Goal: Transaction & Acquisition: Download file/media

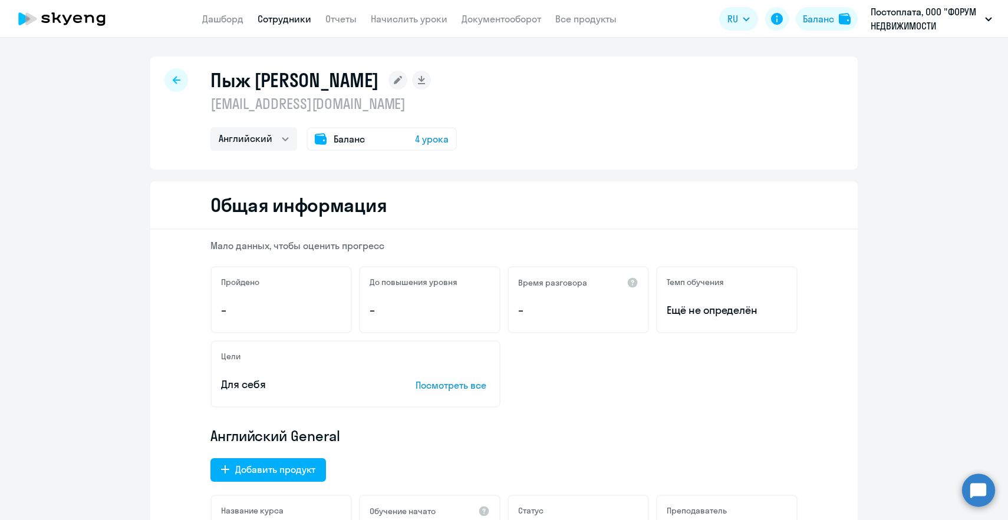
select select "english"
click at [885, 34] on app-header "Дашборд Сотрудники Отчеты Начислить уроки Документооборот Все продукты Дашборд …" at bounding box center [504, 19] width 1008 height 38
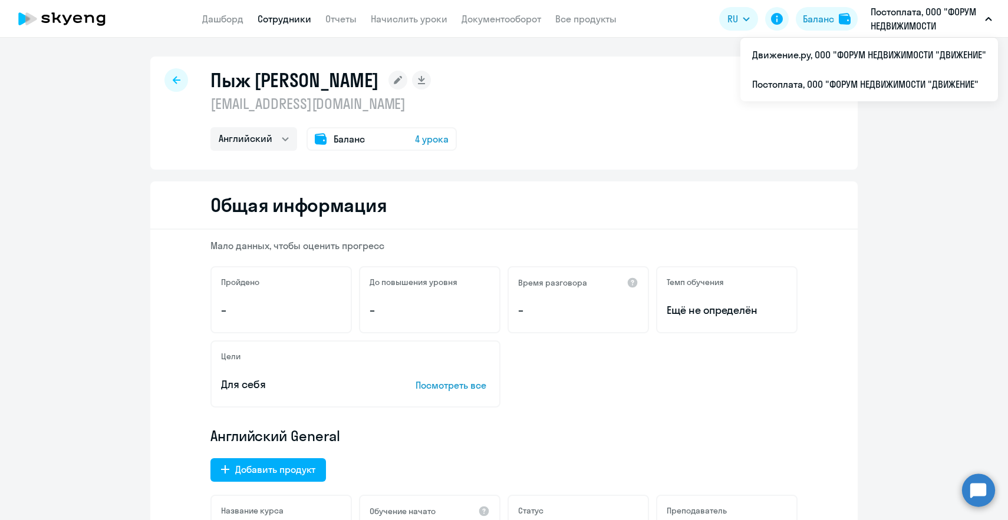
click at [902, 15] on p "Постоплата, ООО "ФОРУМ НЕДВИЖИМОСТИ "ДВИЖЕНИЕ"" at bounding box center [925, 19] width 110 height 28
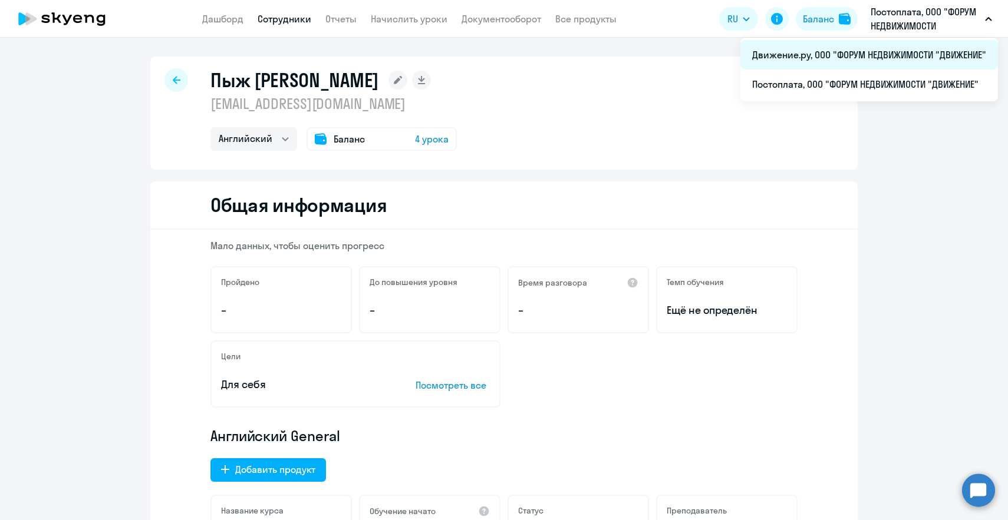
click at [859, 60] on li "Движение.ру, ООО "ФОРУМ НЕДВИЖИМОСТИ "ДВИЖЕНИЕ"" at bounding box center [869, 54] width 258 height 29
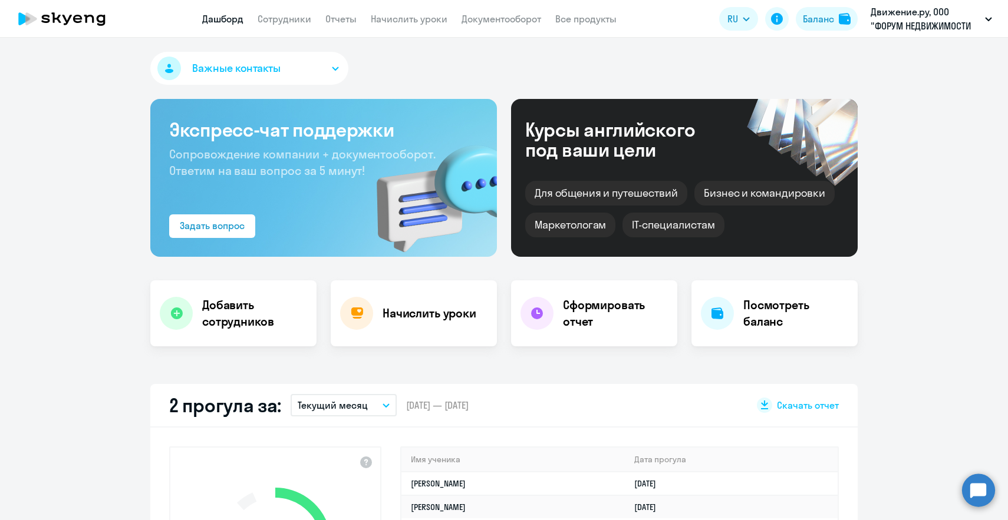
select select "30"
click at [512, 24] on link "Документооборот" at bounding box center [501, 19] width 80 height 12
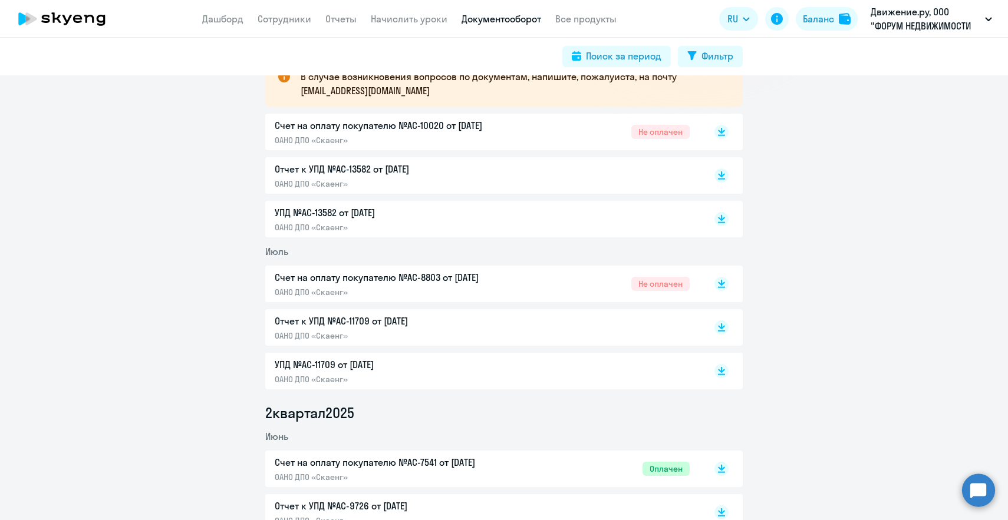
scroll to position [236, 0]
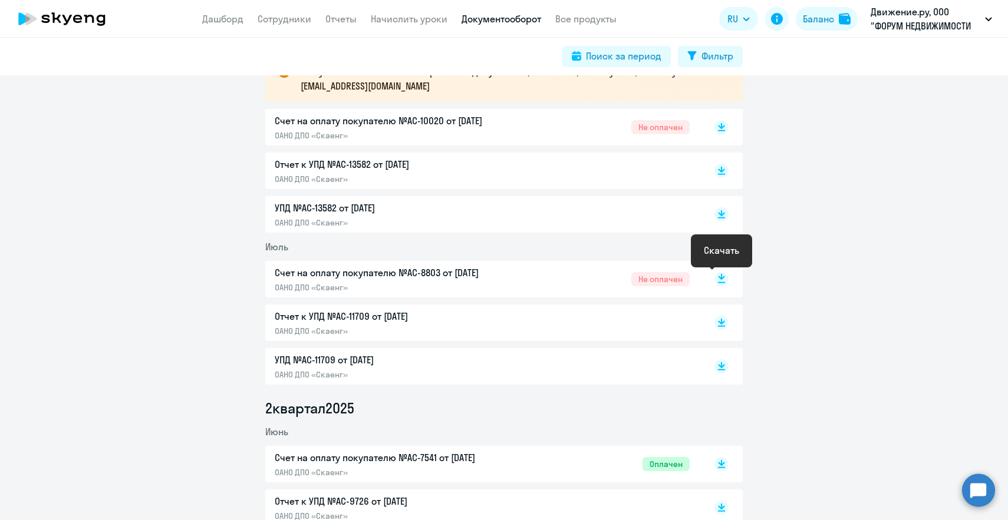
click at [721, 280] on rect at bounding box center [721, 279] width 14 height 14
click at [665, 319] on div "Отчет к УПД №AC-11709 от [DATE] ОАНО ДПО «Скаенг»" at bounding box center [482, 322] width 415 height 27
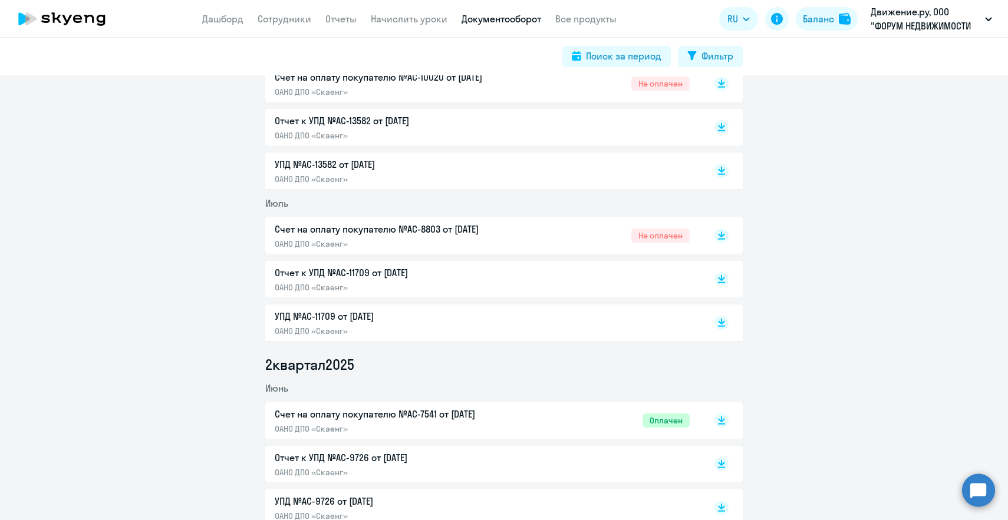
scroll to position [281, 0]
click at [431, 319] on p "УПД №AC-11709 от [DATE]" at bounding box center [399, 315] width 248 height 14
click at [720, 318] on rect at bounding box center [721, 322] width 14 height 14
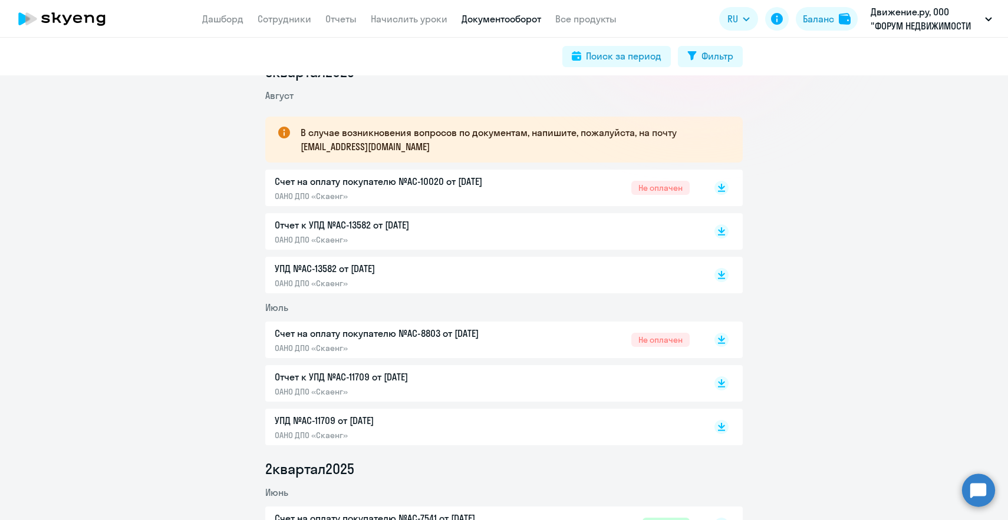
scroll to position [174, 0]
click at [724, 186] on icon at bounding box center [721, 187] width 7 height 6
click at [721, 276] on icon at bounding box center [721, 274] width 7 height 6
